Goal: Information Seeking & Learning: Check status

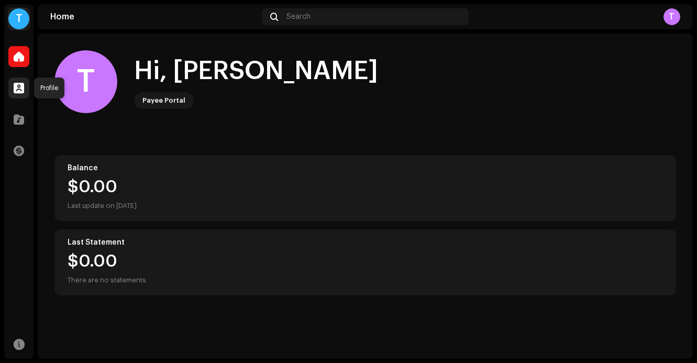
click at [18, 84] on span at bounding box center [19, 88] width 10 height 8
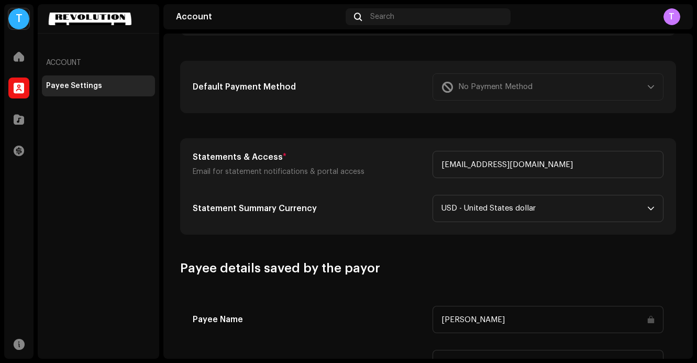
scroll to position [324, 0]
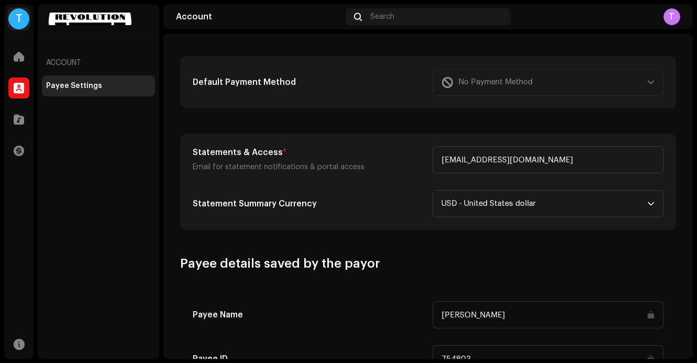
click at [481, 90] on div "No Payment Method" at bounding box center [547, 82] width 231 height 27
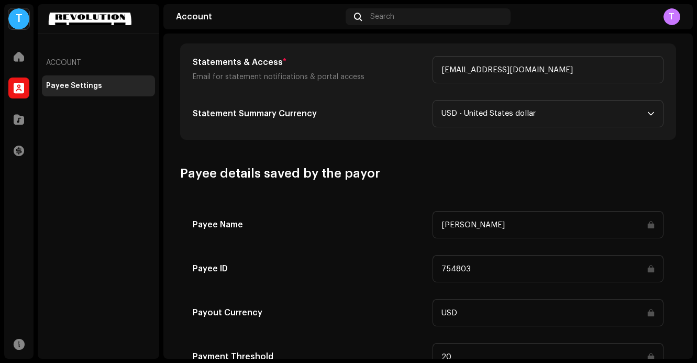
scroll to position [507, 0]
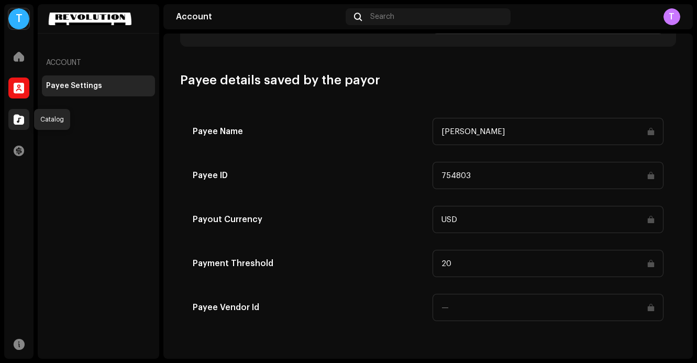
click at [18, 126] on div at bounding box center [18, 119] width 21 height 21
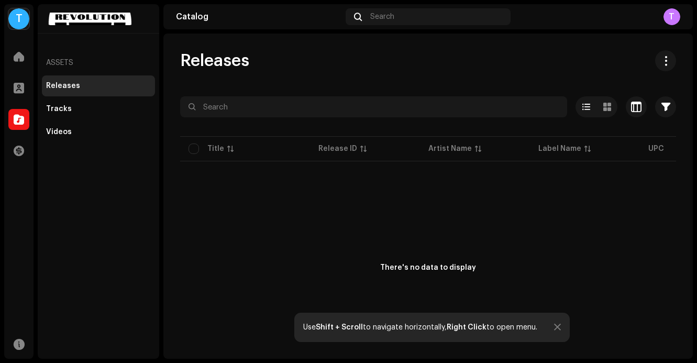
click at [559, 328] on div at bounding box center [557, 327] width 7 height 8
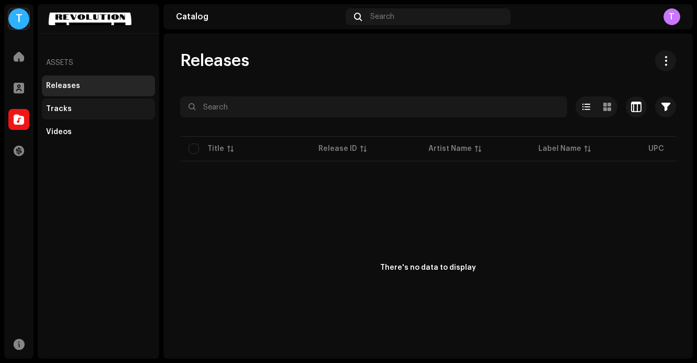
click at [76, 105] on div "Tracks" at bounding box center [98, 109] width 105 height 8
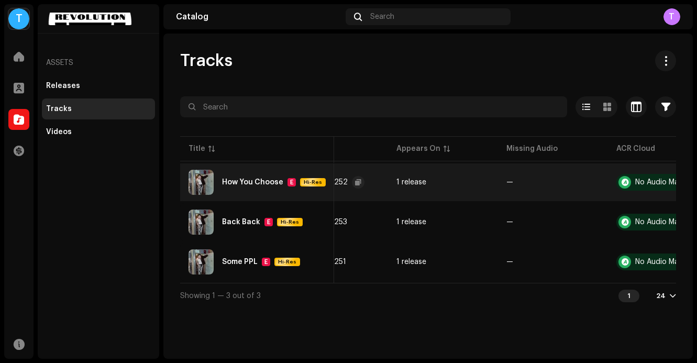
scroll to position [0, 313]
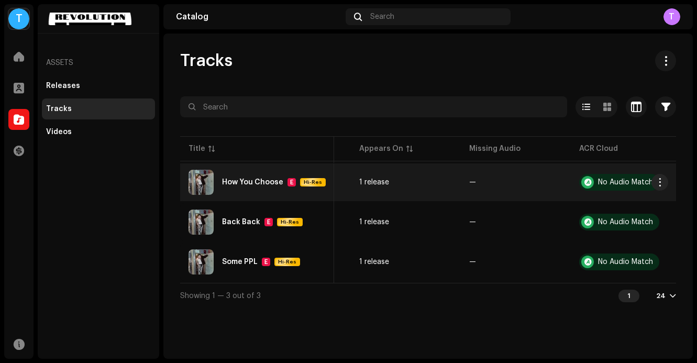
click at [260, 180] on div "How You Choose" at bounding box center [252, 181] width 61 height 7
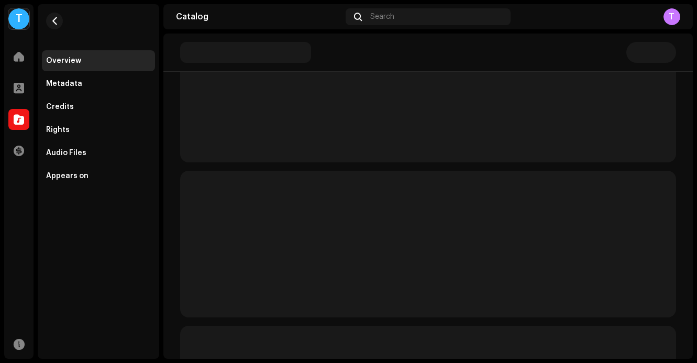
scroll to position [274, 0]
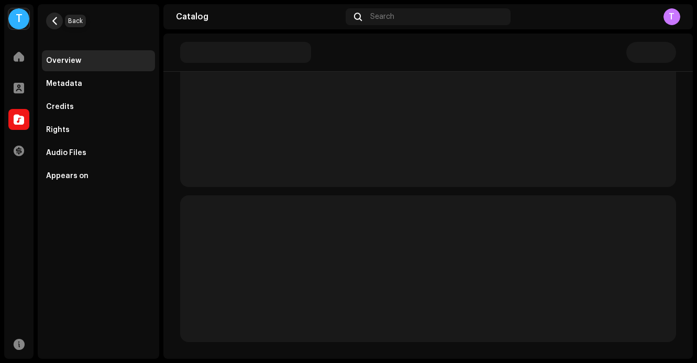
click at [57, 23] on span "button" at bounding box center [55, 21] width 8 height 8
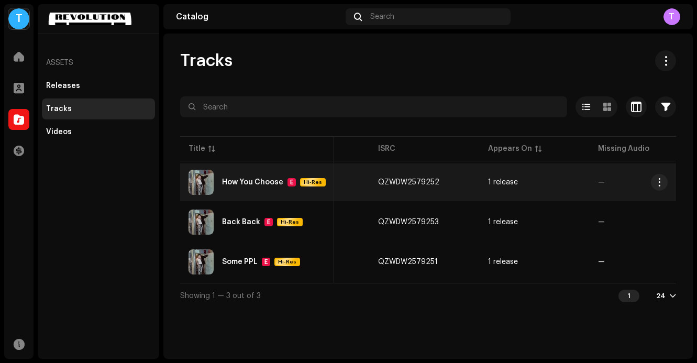
scroll to position [0, 184]
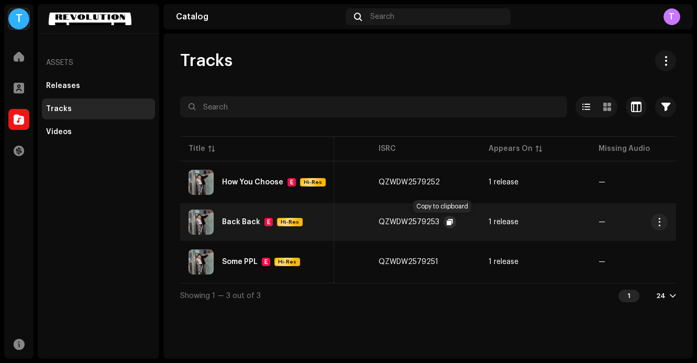
click at [446, 223] on span "button" at bounding box center [449, 222] width 6 height 8
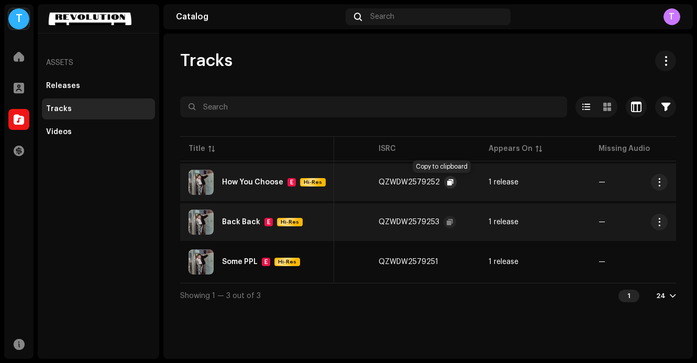
click at [447, 180] on span "button" at bounding box center [450, 182] width 6 height 8
click at [446, 221] on span "button" at bounding box center [449, 222] width 6 height 8
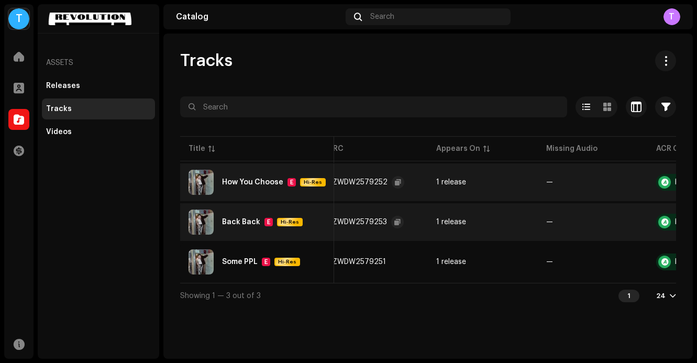
scroll to position [0, 313]
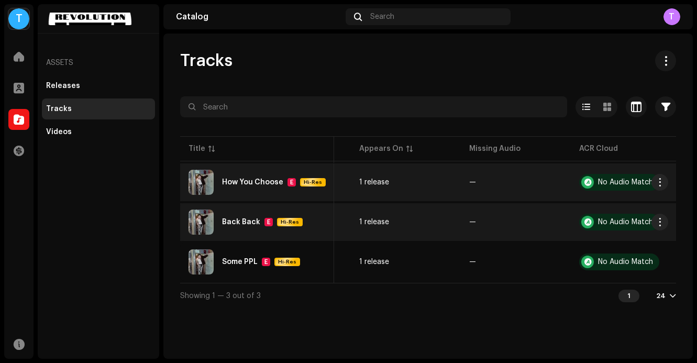
click at [241, 178] on div "How You Choose E Hi-Res" at bounding box center [274, 182] width 104 height 8
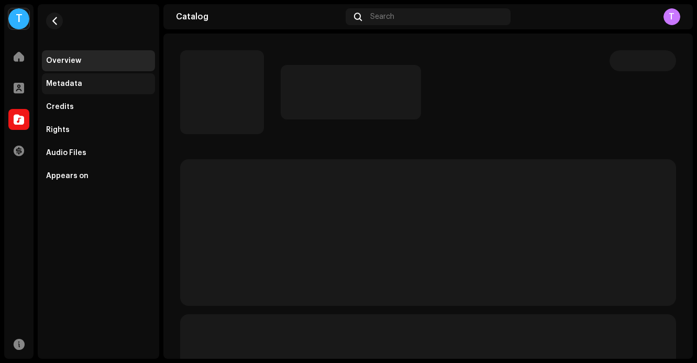
click at [95, 85] on div "Metadata" at bounding box center [98, 84] width 105 height 8
